Goal: Task Accomplishment & Management: Manage account settings

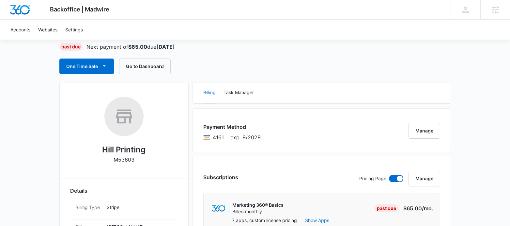
scroll to position [118, 0]
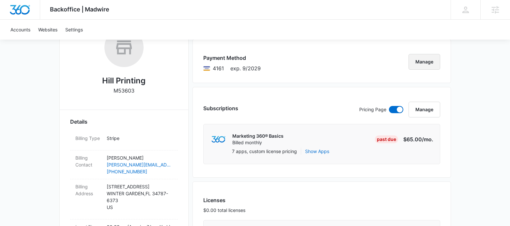
click at [421, 67] on button "Manage" at bounding box center [425, 62] width 32 height 16
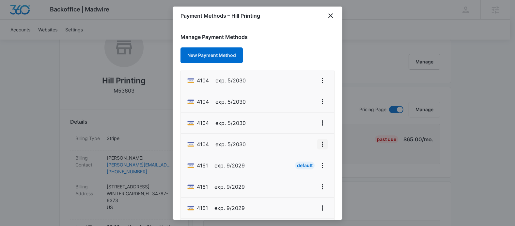
click at [319, 144] on icon "View More" at bounding box center [323, 144] width 8 height 8
click at [295, 171] on div "Set As Default" at bounding box center [292, 172] width 30 height 5
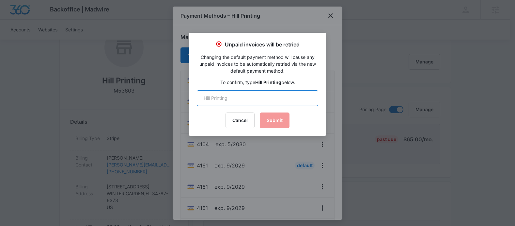
click at [232, 99] on input "text" at bounding box center [257, 98] width 121 height 16
type input "Hill Printing"
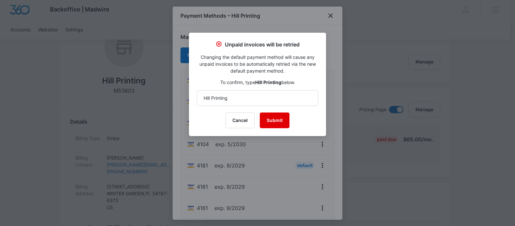
click at [285, 125] on button "Submit" at bounding box center [275, 120] width 30 height 16
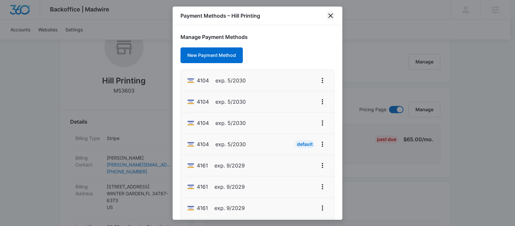
click at [333, 16] on icon "close" at bounding box center [331, 16] width 8 height 8
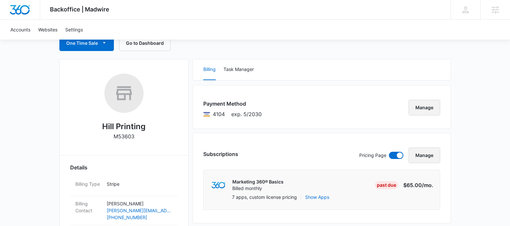
scroll to position [74, 0]
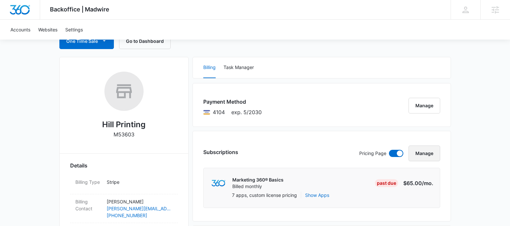
click at [430, 154] on button "Manage" at bounding box center [425, 153] width 32 height 16
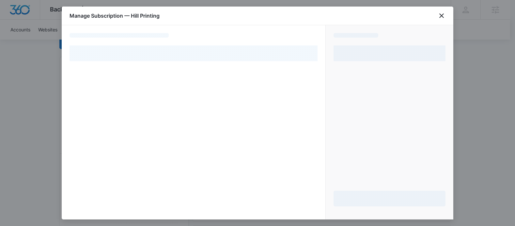
select select "pm_1RYY4aA4n8RTgNjUSQfCjfHO"
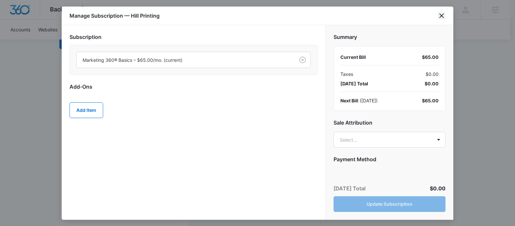
click at [440, 15] on icon "close" at bounding box center [442, 16] width 8 height 8
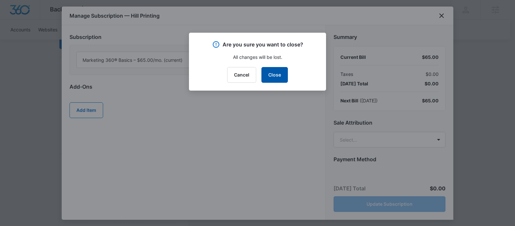
click at [270, 74] on button "Close" at bounding box center [275, 75] width 26 height 16
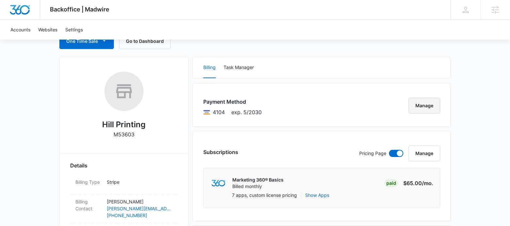
click at [429, 106] on button "Manage" at bounding box center [425, 106] width 32 height 16
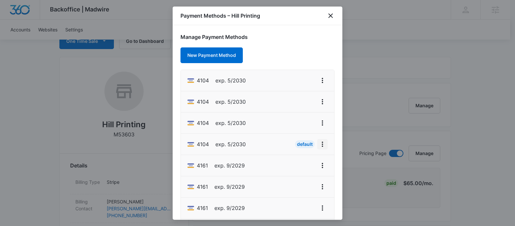
drag, startPoint x: 322, startPoint y: 141, endPoint x: 319, endPoint y: 144, distance: 3.5
click at [321, 141] on button "View More" at bounding box center [322, 144] width 10 height 10
click at [322, 145] on icon "View More" at bounding box center [322, 143] width 1 height 5
click at [393, 126] on div at bounding box center [257, 113] width 515 height 226
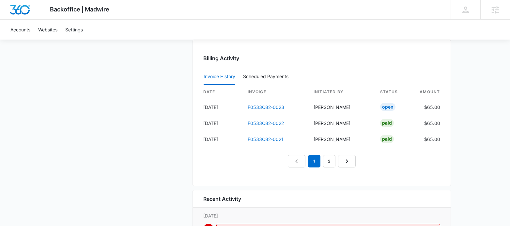
scroll to position [730, 0]
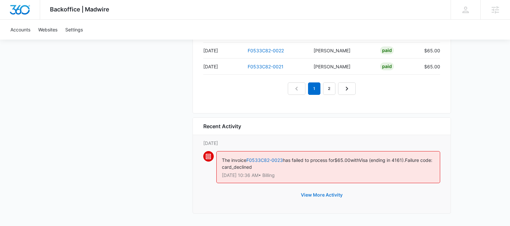
click at [313, 196] on button "View More Activity" at bounding box center [322, 195] width 55 height 16
